Goal: Task Accomplishment & Management: Use online tool/utility

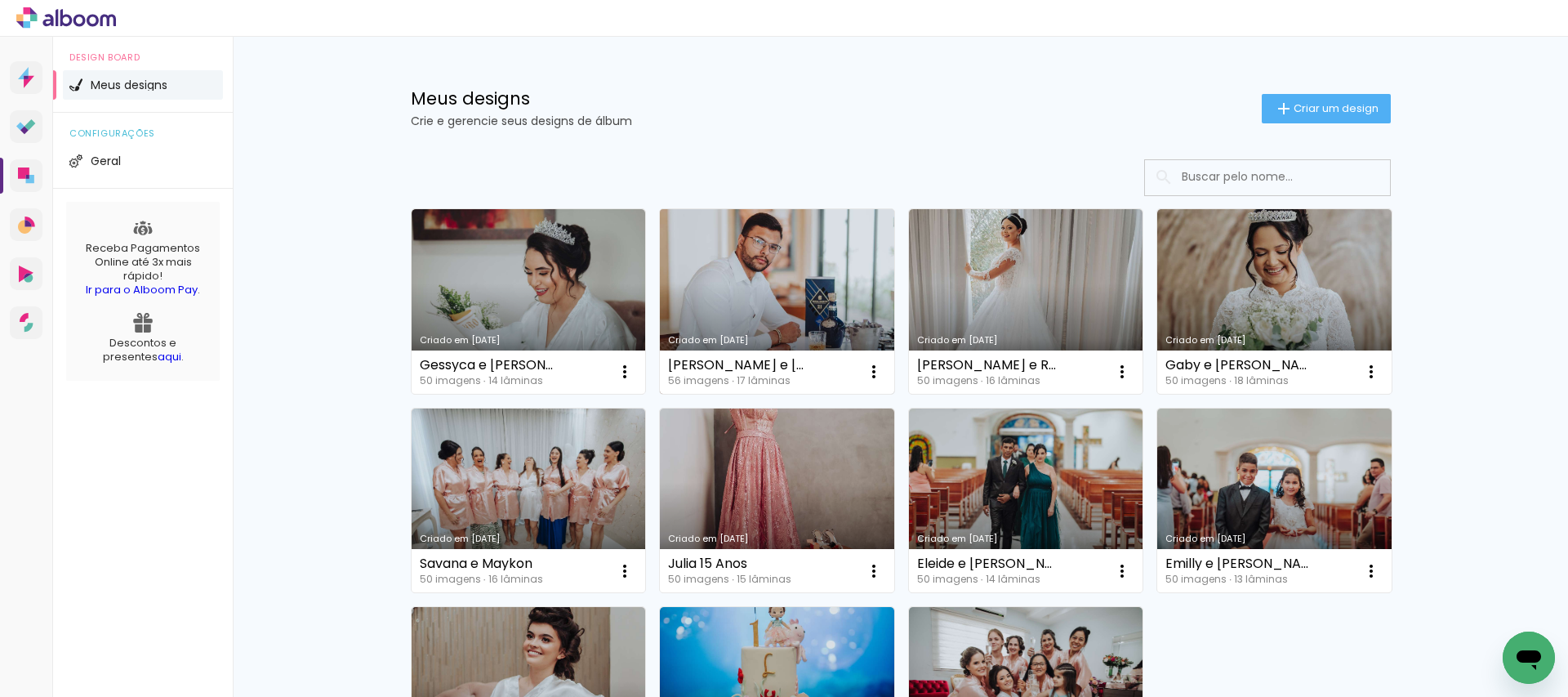
click at [744, 271] on link "Criado em [DATE]" at bounding box center [777, 301] width 235 height 185
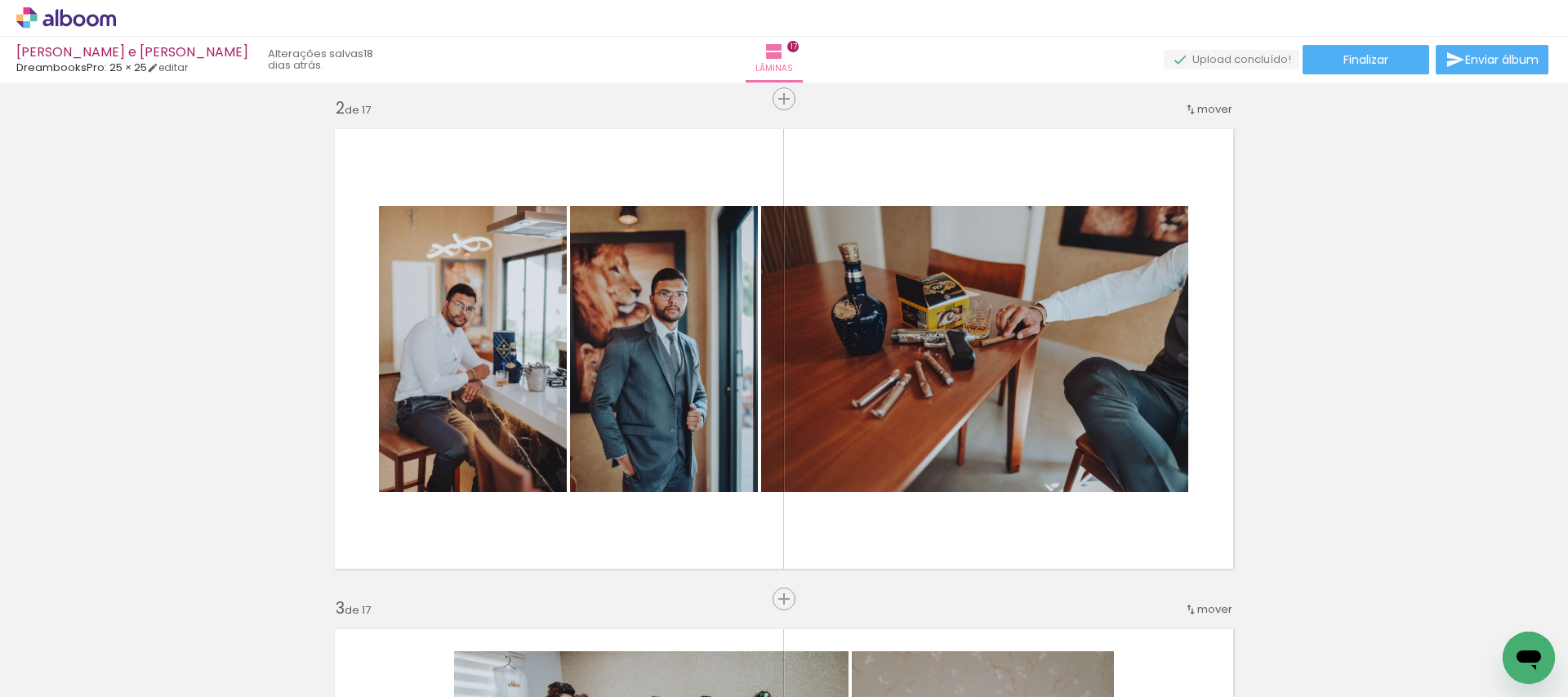
scroll to position [515, 0]
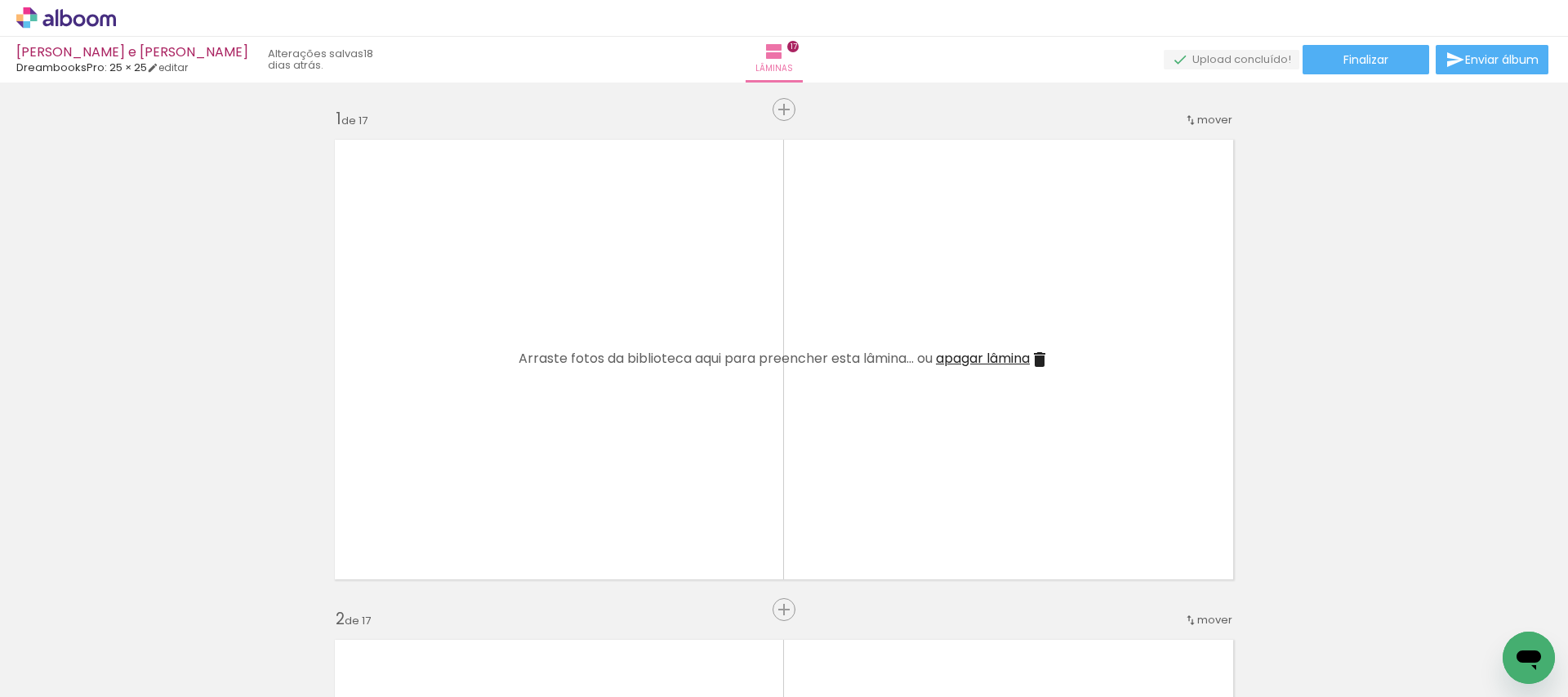
scroll to position [515, 0]
